Goal: Transaction & Acquisition: Purchase product/service

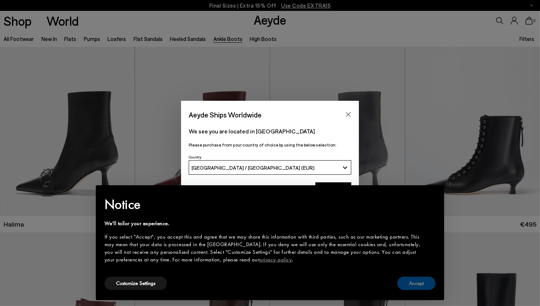
click at [424, 281] on button "Accept" at bounding box center [416, 283] width 38 height 13
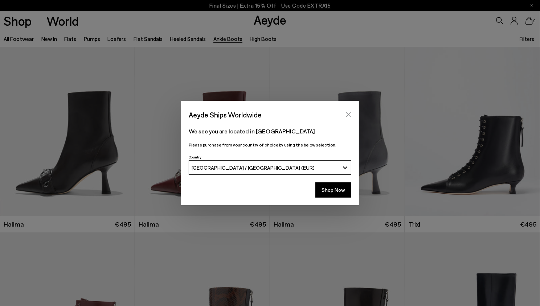
click at [349, 114] on icon "Close" at bounding box center [349, 115] width 6 height 6
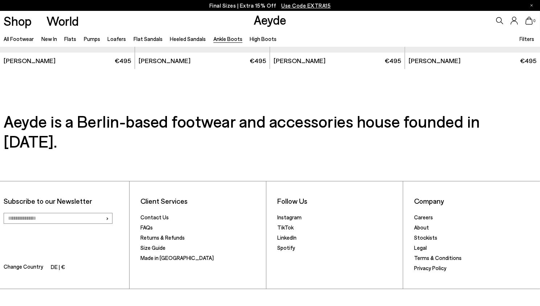
scroll to position [1648, 0]
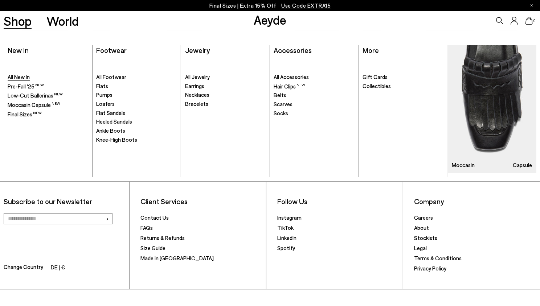
click at [23, 79] on span "All New In" at bounding box center [19, 77] width 22 height 7
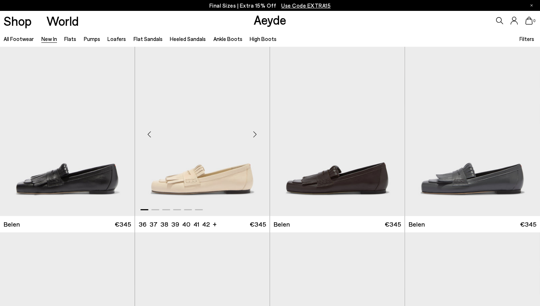
click at [255, 135] on div "Next slide" at bounding box center [255, 135] width 22 height 22
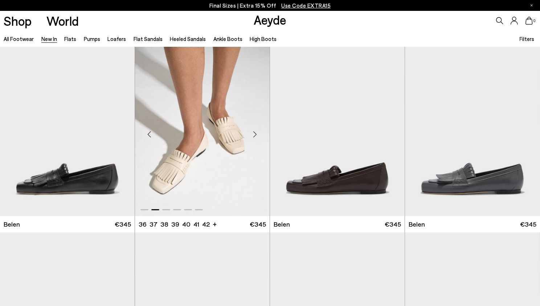
click at [255, 135] on div "Next slide" at bounding box center [255, 135] width 22 height 22
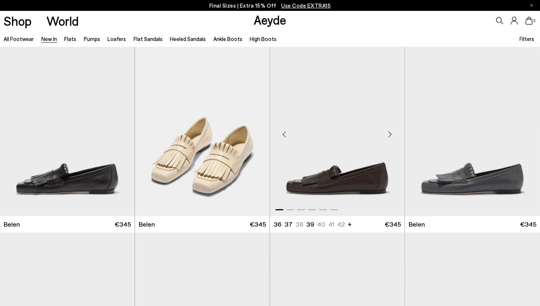
click at [392, 137] on div "Next slide" at bounding box center [390, 135] width 22 height 22
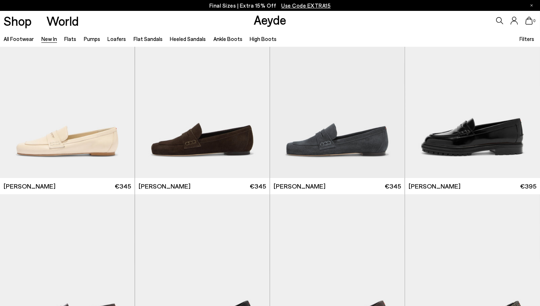
scroll to position [412, 0]
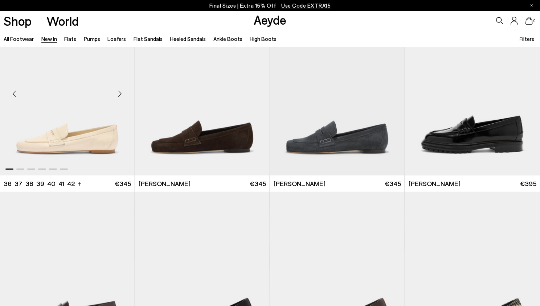
click at [120, 90] on div "Next slide" at bounding box center [120, 94] width 22 height 22
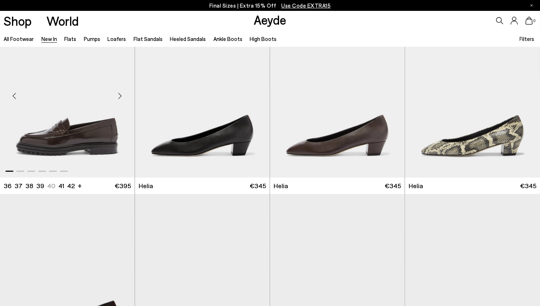
scroll to position [583, 0]
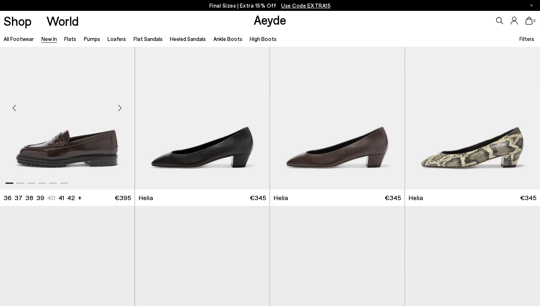
click at [121, 104] on div "Next slide" at bounding box center [120, 108] width 22 height 22
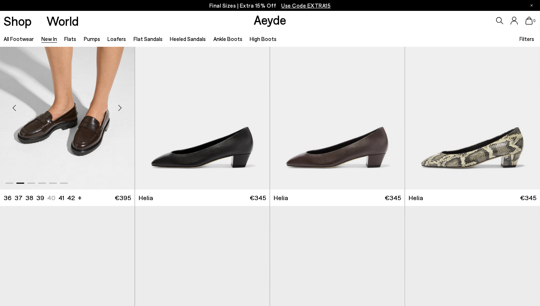
click at [121, 104] on div "Next slide" at bounding box center [120, 108] width 22 height 22
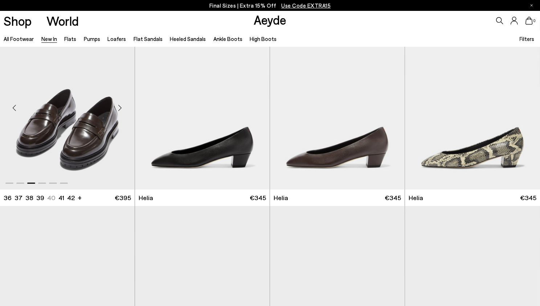
click at [121, 104] on div "Next slide" at bounding box center [120, 108] width 22 height 22
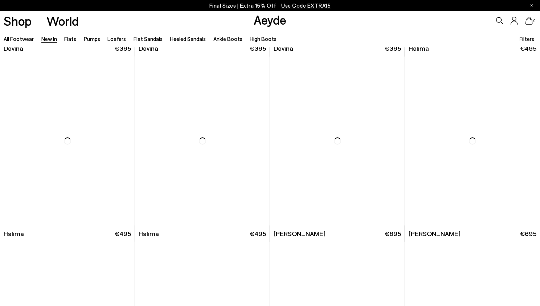
scroll to position [2557, 0]
